Goal: Task Accomplishment & Management: Complete application form

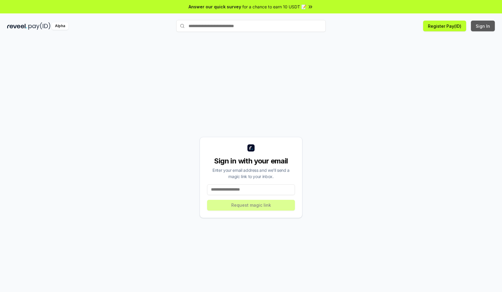
click at [483, 26] on button "Sign In" at bounding box center [483, 26] width 24 height 11
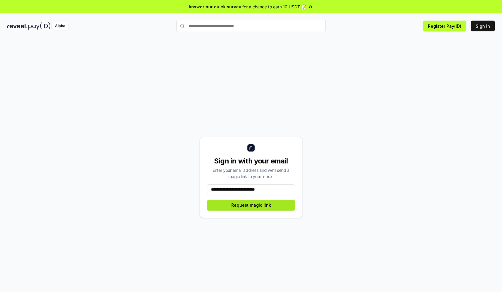
type input "**********"
click at [251, 205] on button "Request magic link" at bounding box center [251, 205] width 88 height 11
